Goal: Information Seeking & Learning: Learn about a topic

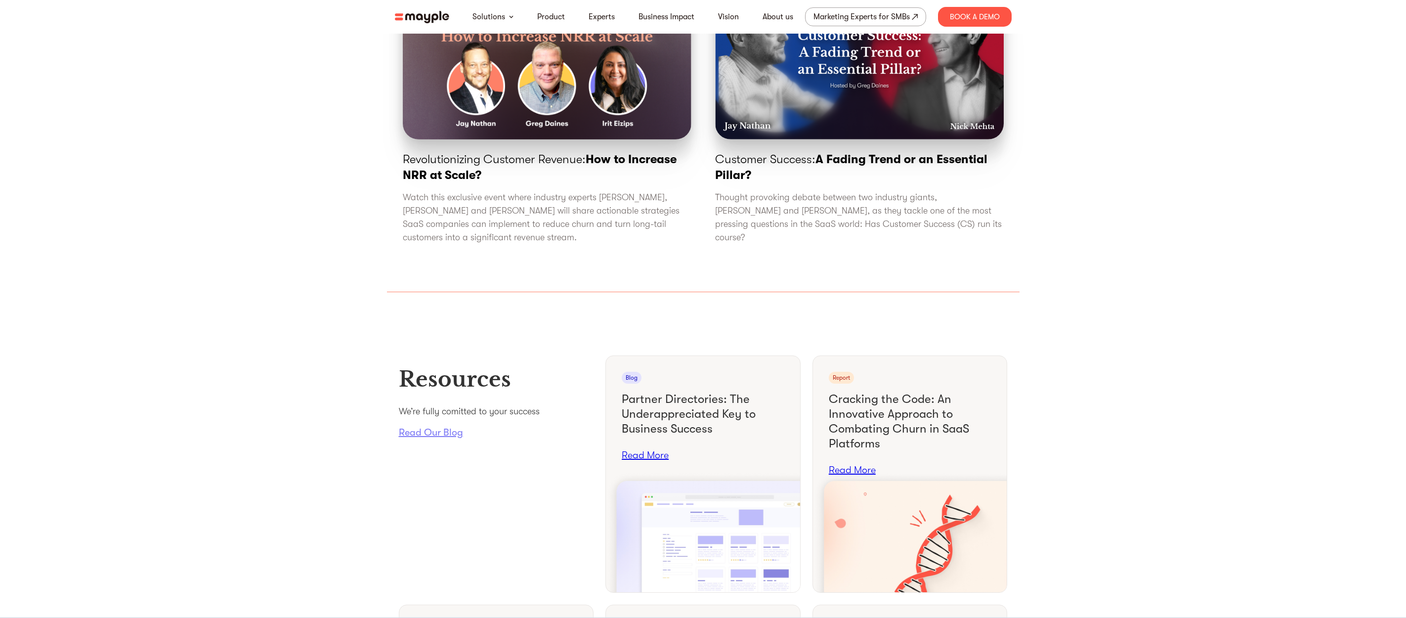
scroll to position [3586, 0]
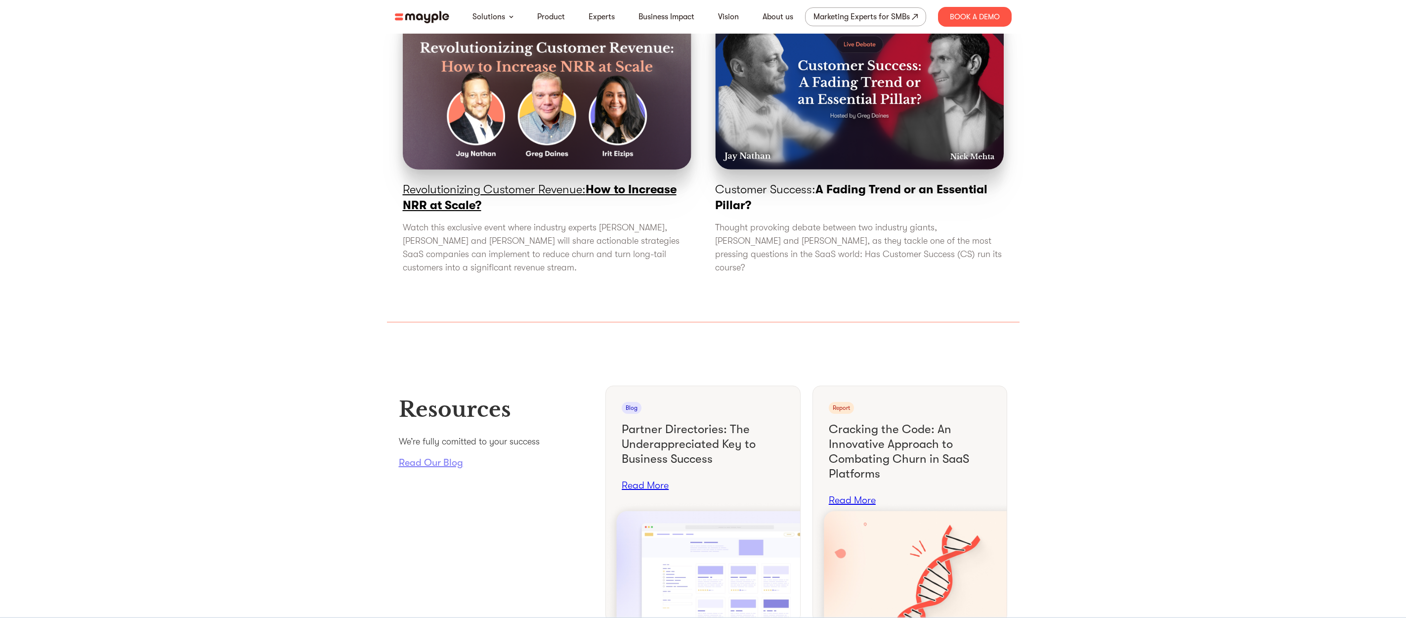
click at [519, 213] on p "Revolutionizing Customer Revenue: How to Increase NRR at Scale?" at bounding box center [547, 197] width 289 height 32
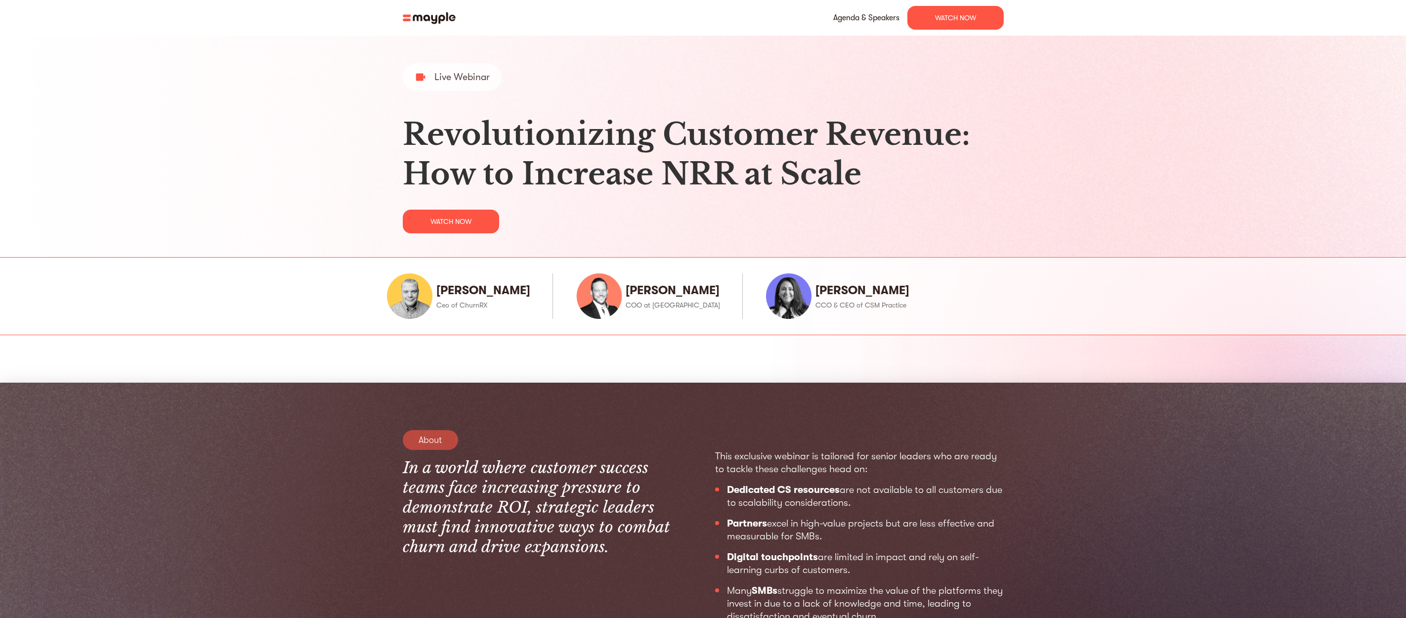
click at [482, 219] on link "watch now" at bounding box center [451, 222] width 96 height 24
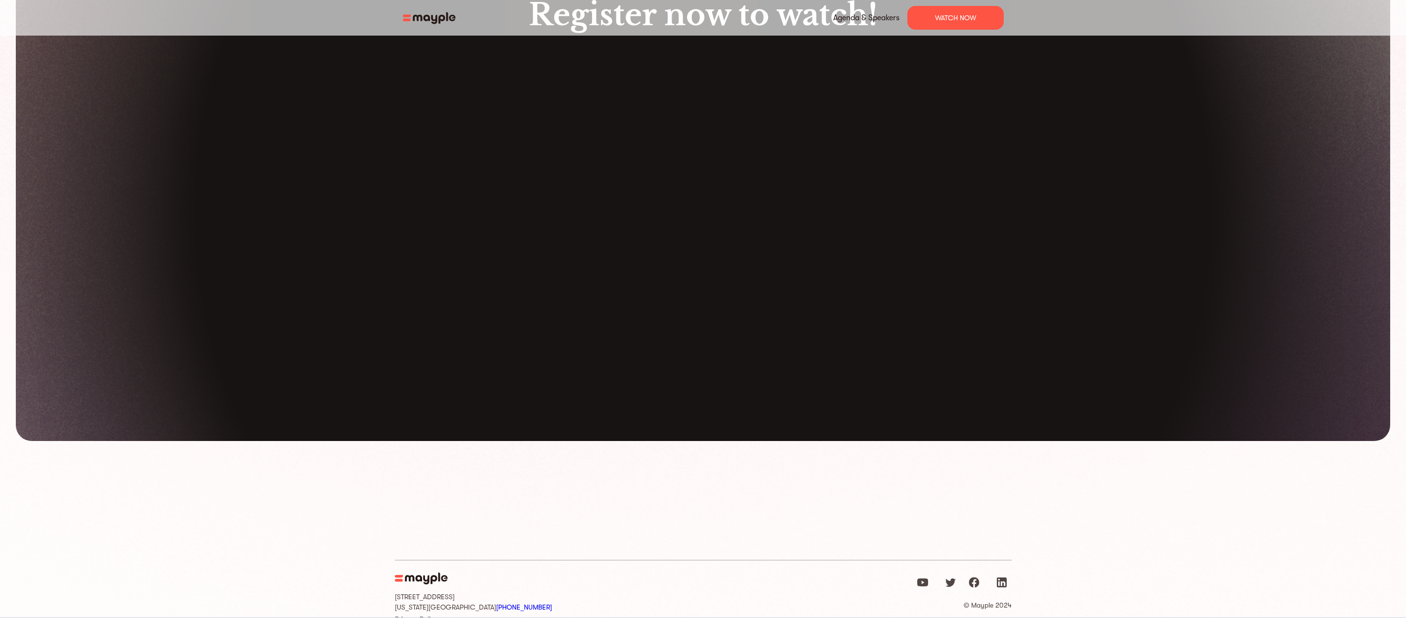
scroll to position [2350, 0]
click at [428, 21] on img at bounding box center [434, 18] width 62 height 12
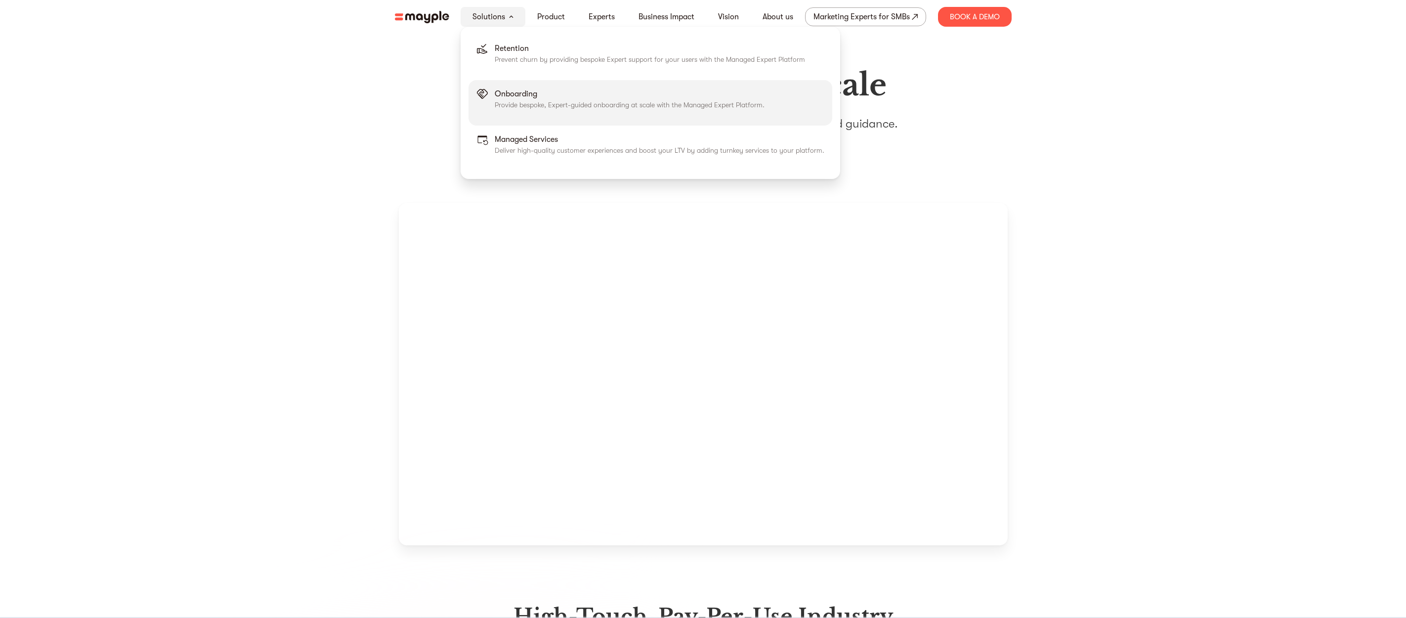
click at [525, 101] on p "Provide bespoke, Expert-guided onboarding at scale with the Managed Expert Plat…" at bounding box center [630, 105] width 270 height 10
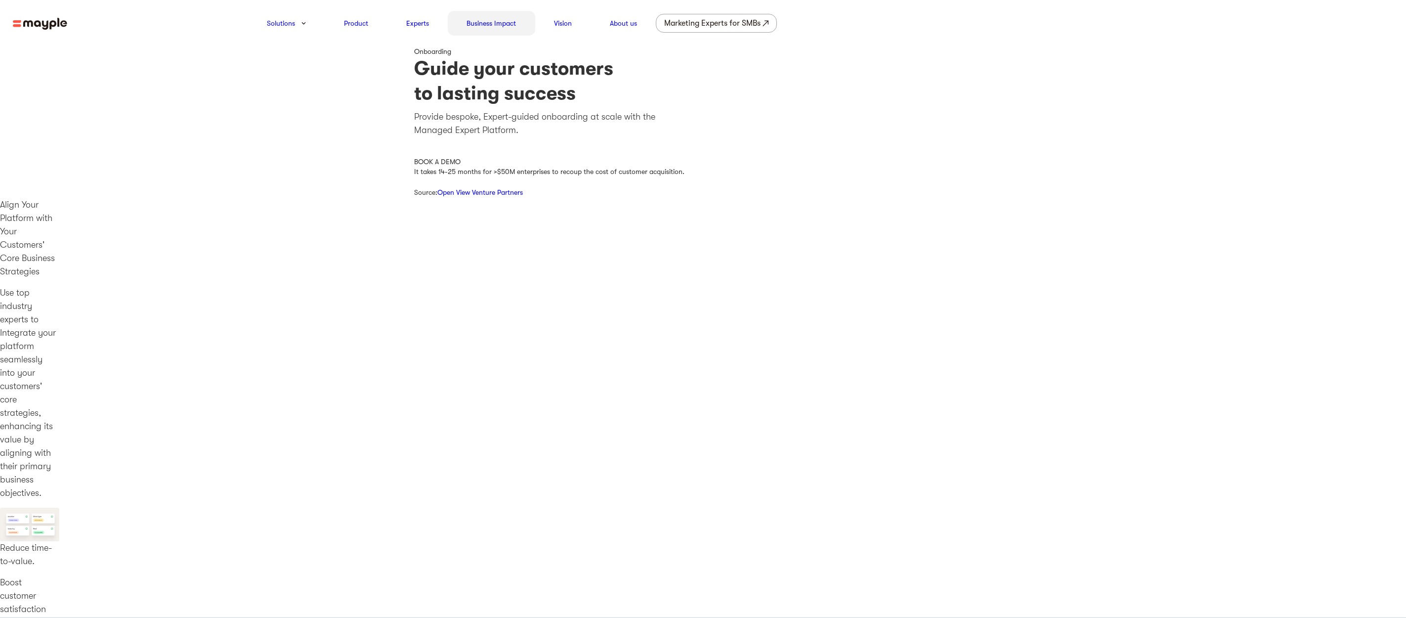
click at [501, 25] on link "Business Impact" at bounding box center [491, 23] width 49 height 12
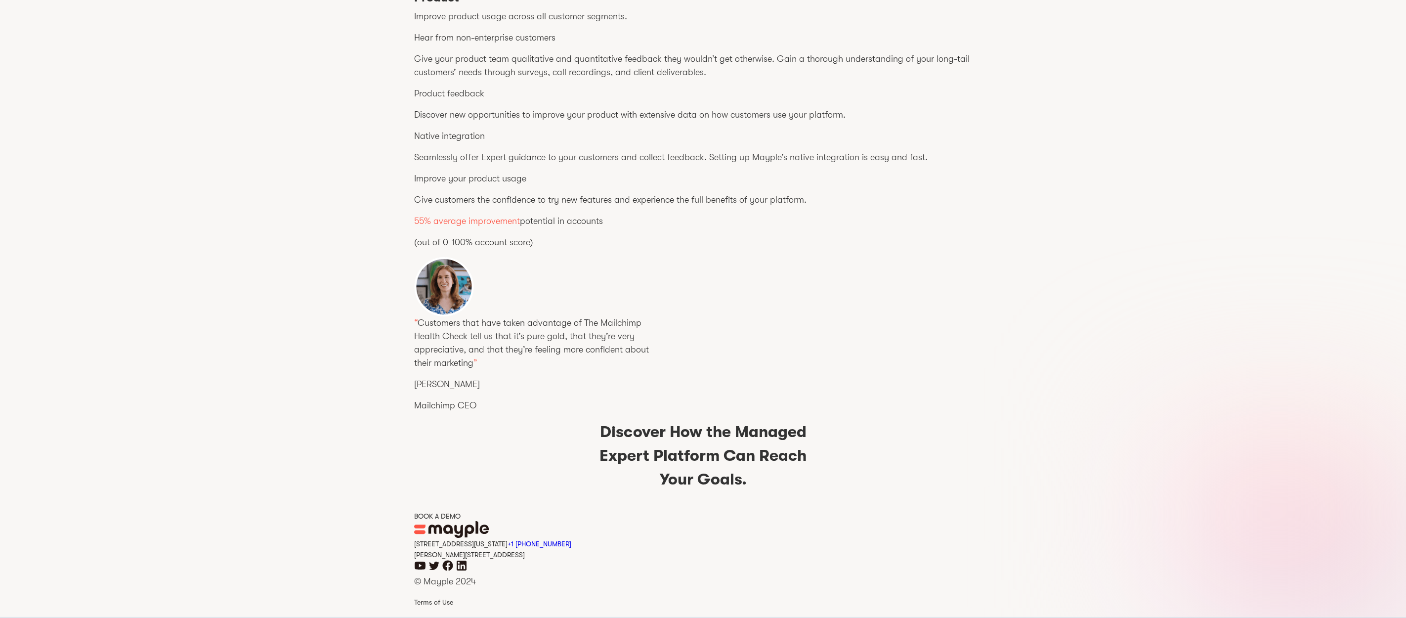
scroll to position [863, 0]
